Goal: Task Accomplishment & Management: Manage account settings

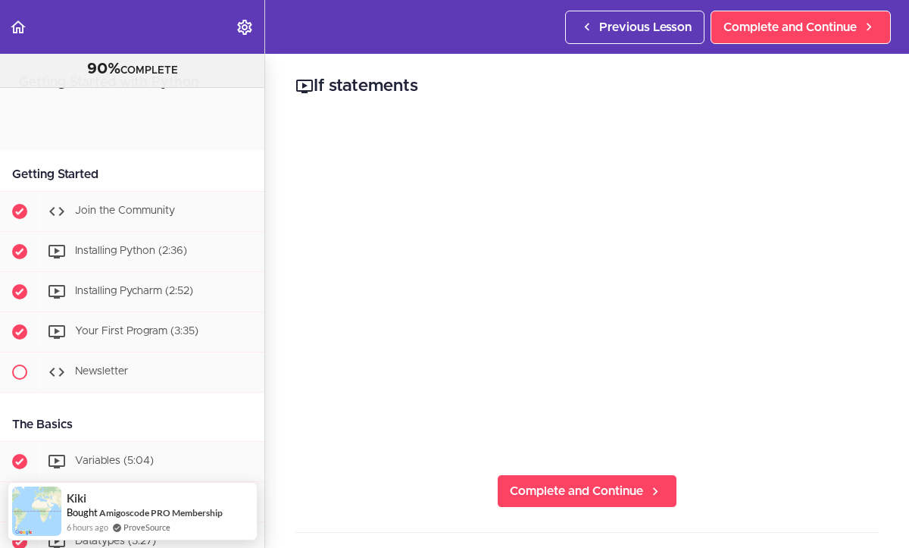
scroll to position [921, 0]
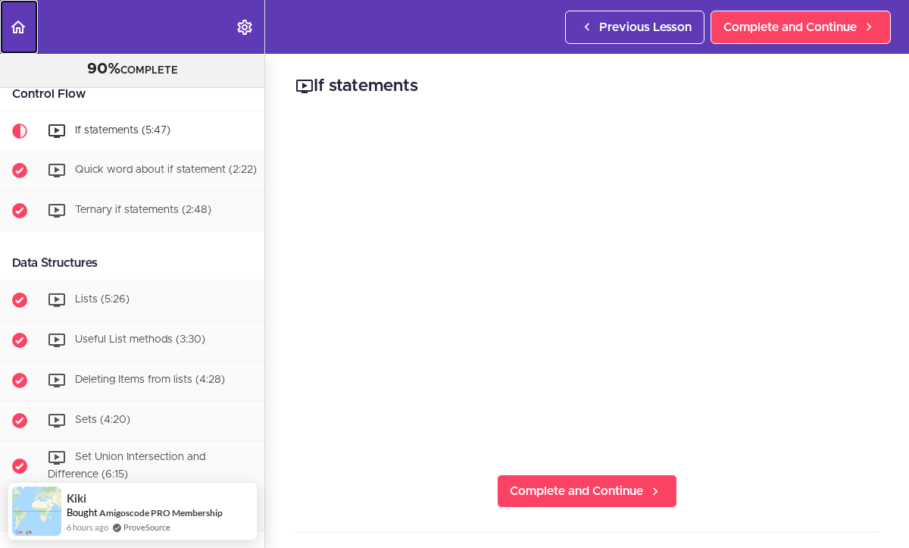
click at [22, 28] on use "Back to course curriculum" at bounding box center [18, 26] width 15 height 13
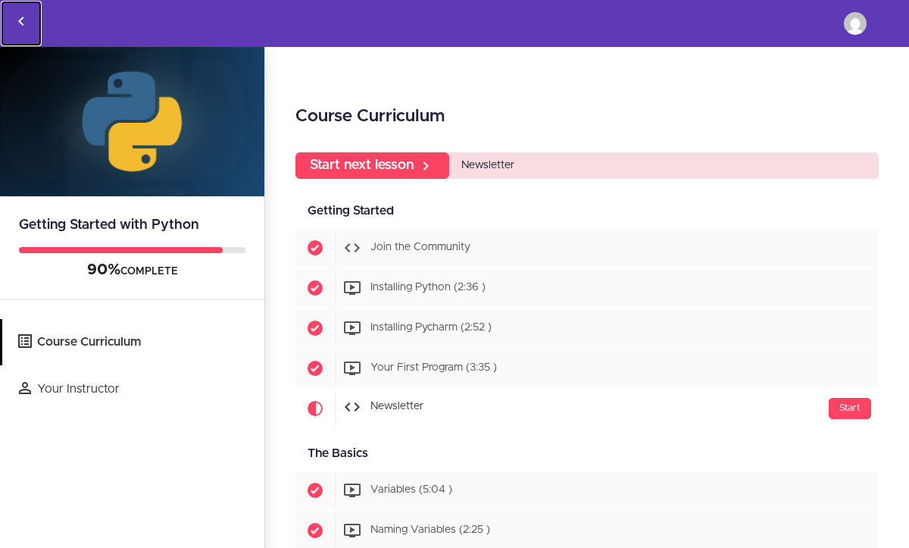
click at [24, 22] on icon "Back to courses" at bounding box center [21, 21] width 18 height 18
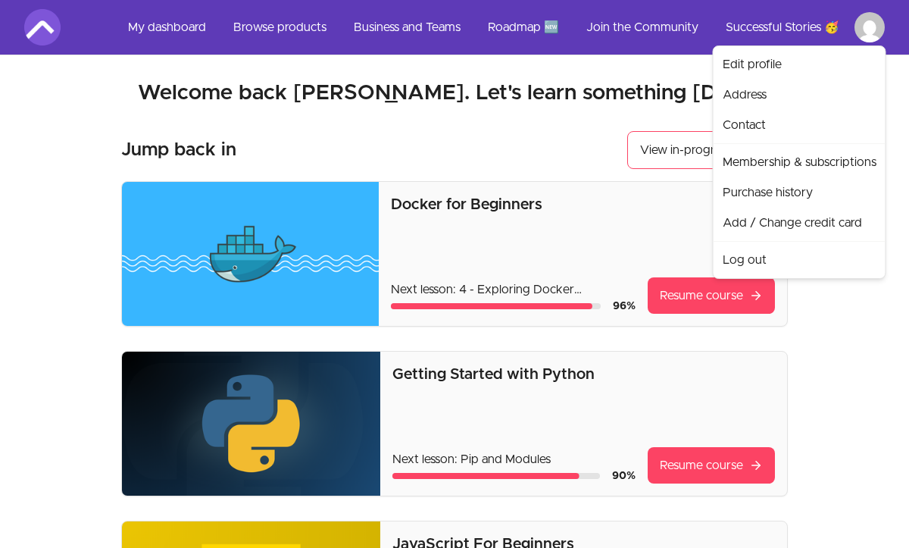
click at [742, 258] on link "Log out" at bounding box center [800, 260] width 166 height 30
